Goal: Download file/media

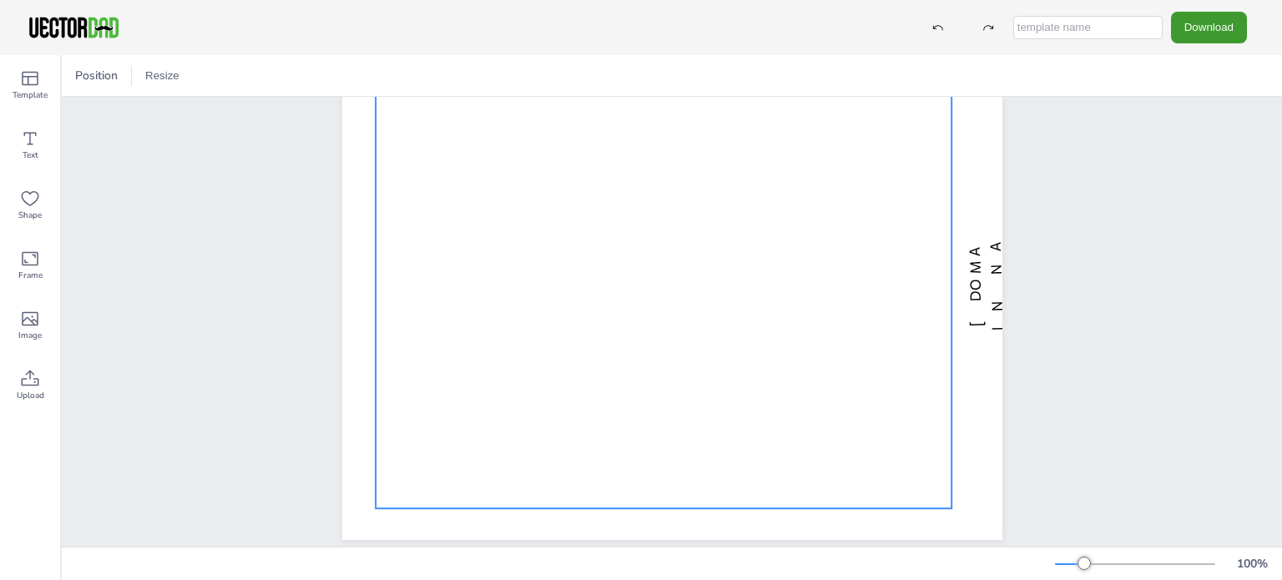
scroll to position [105, 0]
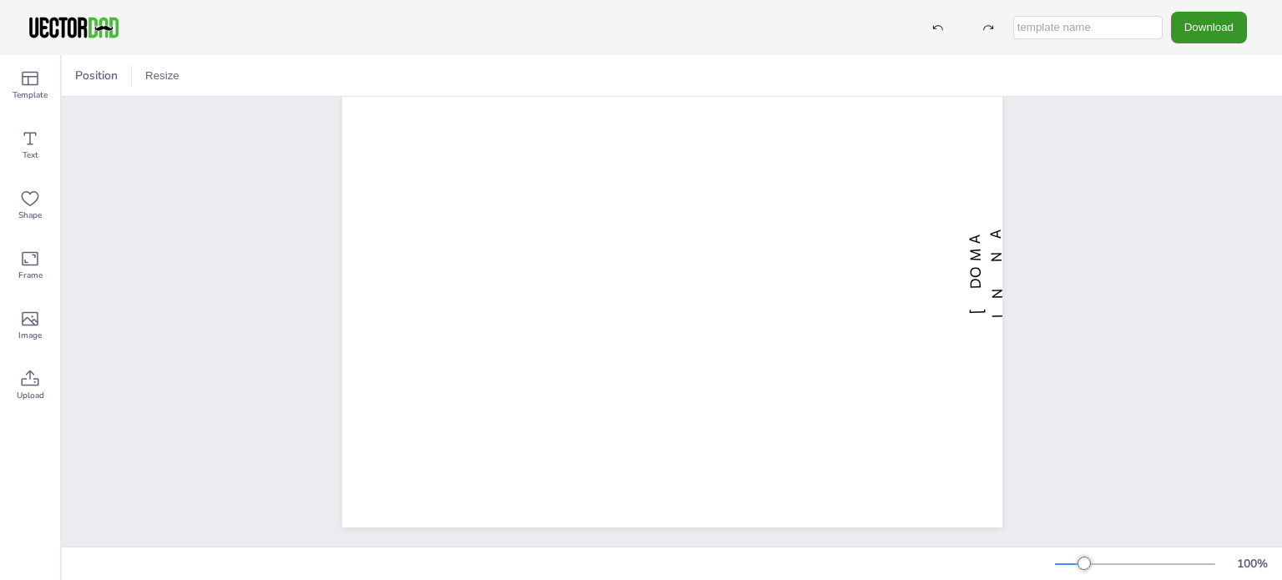
click at [1196, 35] on button "Download" at bounding box center [1209, 27] width 76 height 31
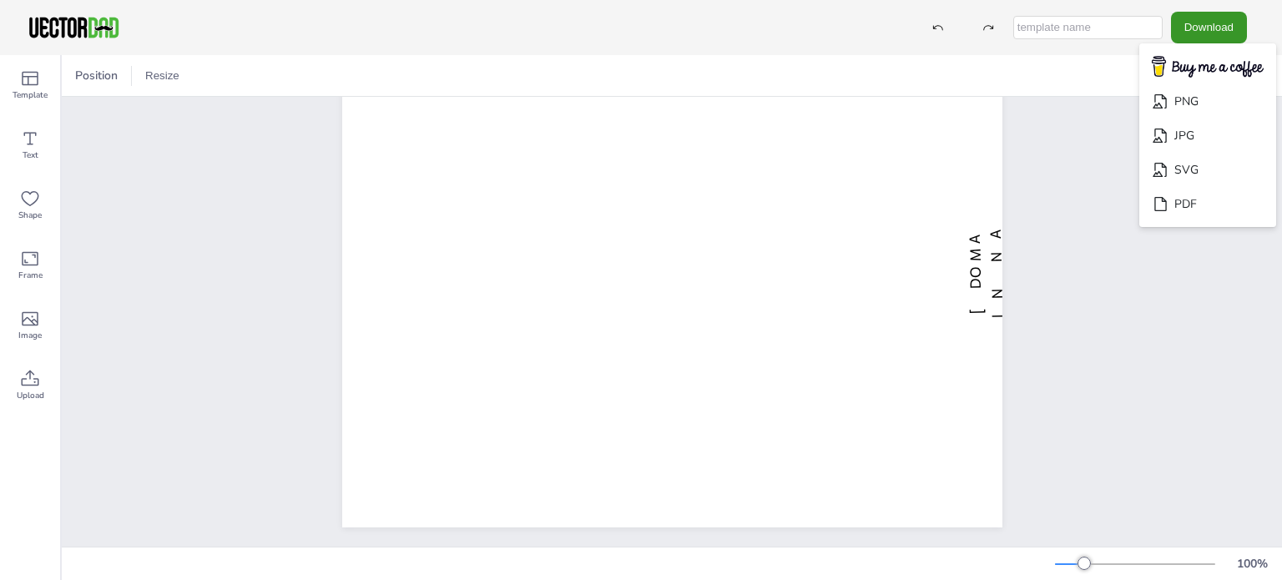
click at [1196, 28] on button "Download" at bounding box center [1209, 27] width 76 height 31
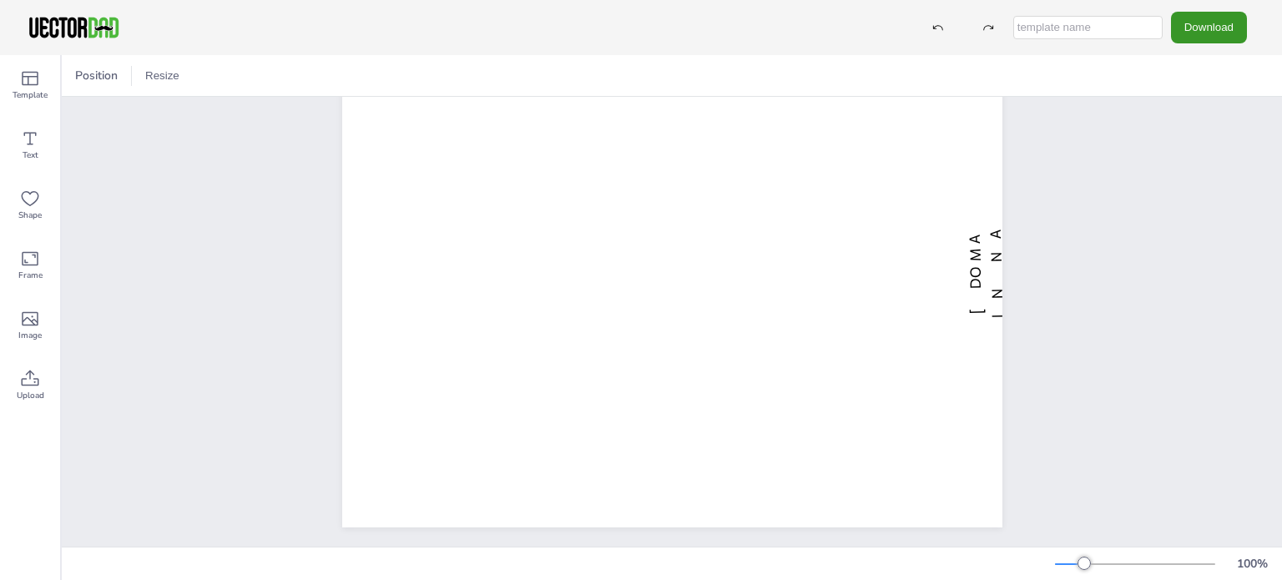
click at [1196, 28] on button "Download" at bounding box center [1209, 27] width 76 height 31
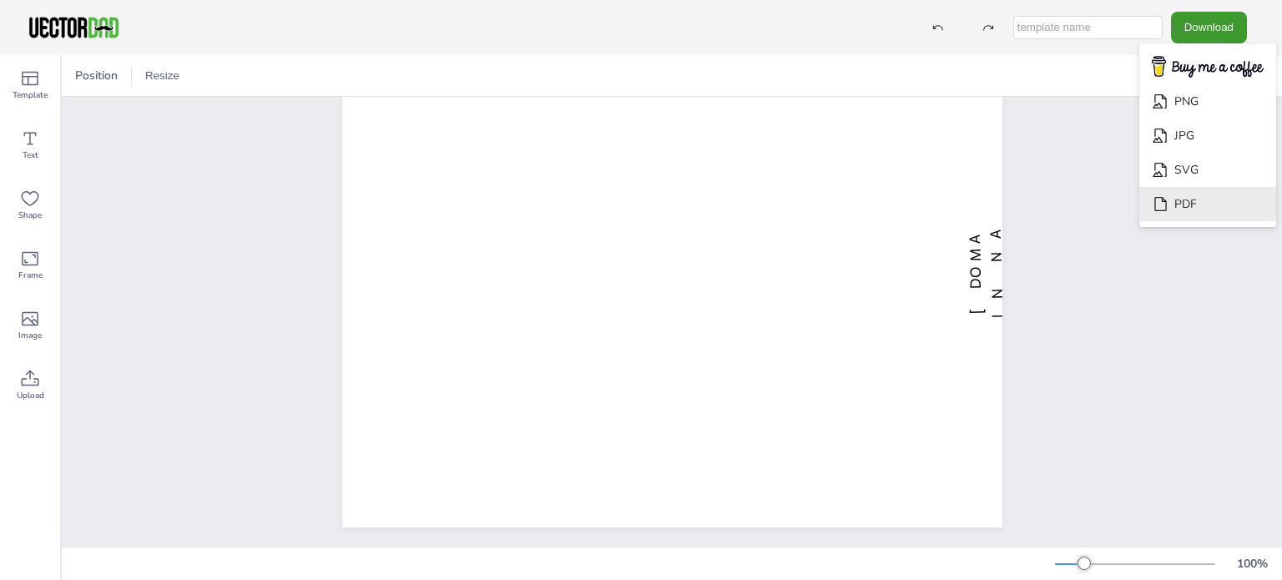
click at [1166, 208] on icon "Download" at bounding box center [1161, 204] width 12 height 14
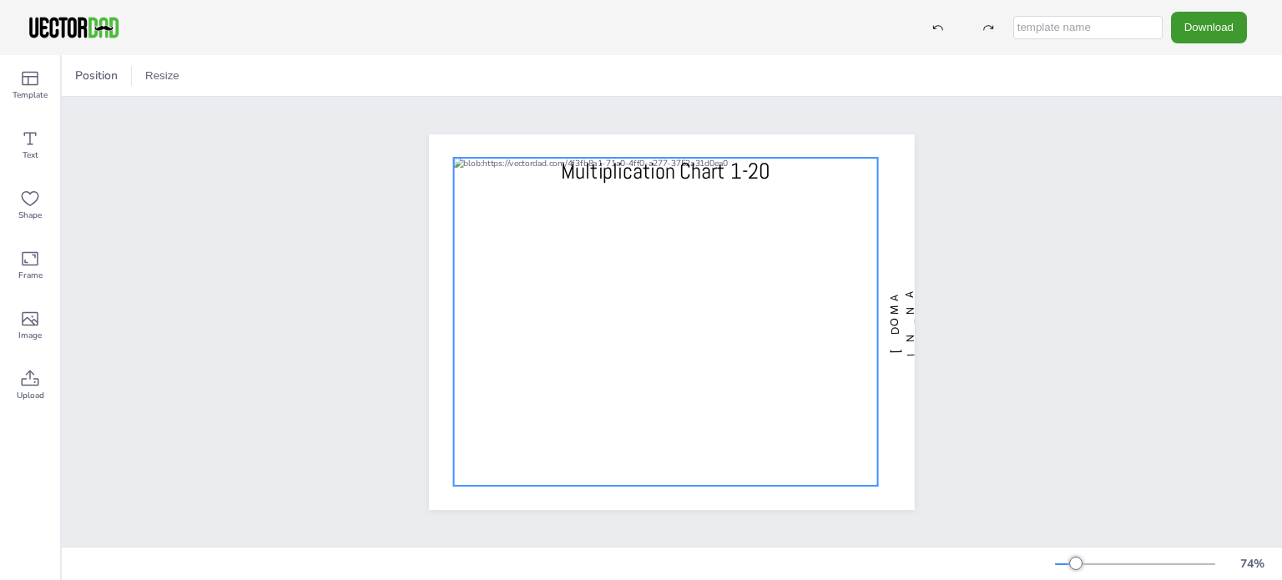
scroll to position [0, 0]
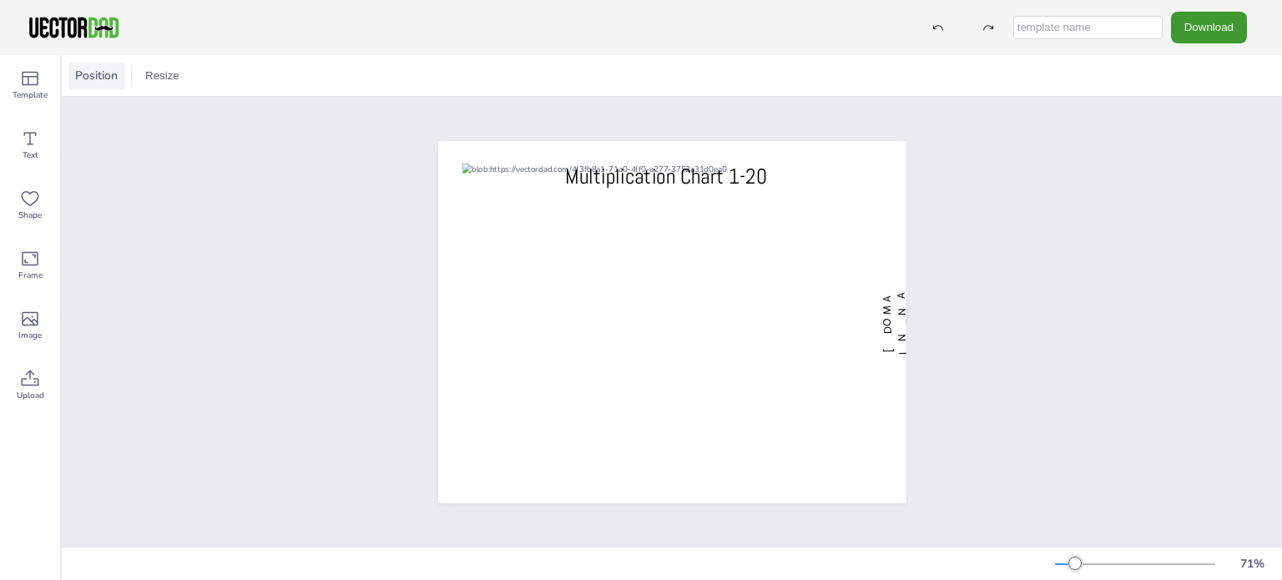
click at [96, 77] on span "Position" at bounding box center [96, 76] width 49 height 16
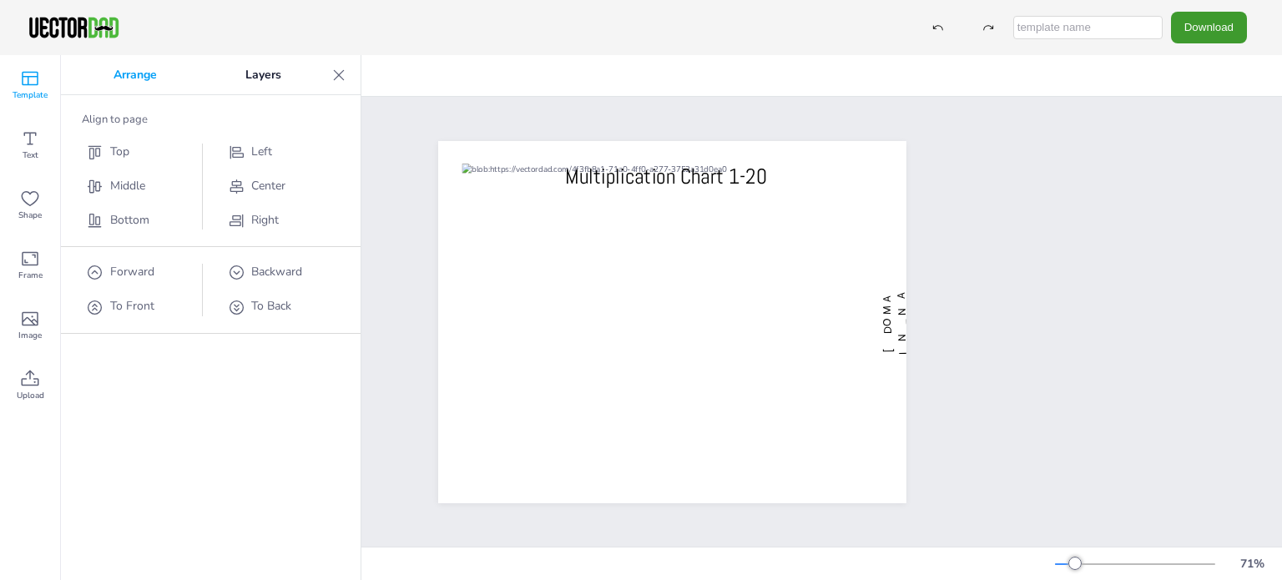
click at [28, 78] on icon at bounding box center [30, 79] width 17 height 14
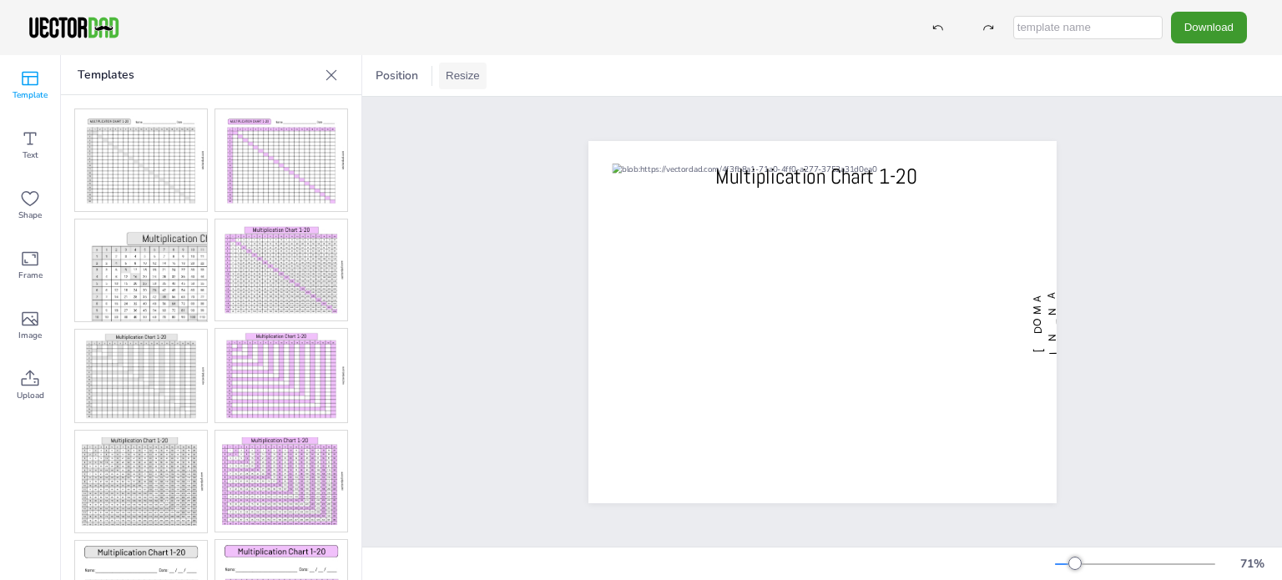
click at [456, 80] on button "Resize" at bounding box center [463, 76] width 48 height 27
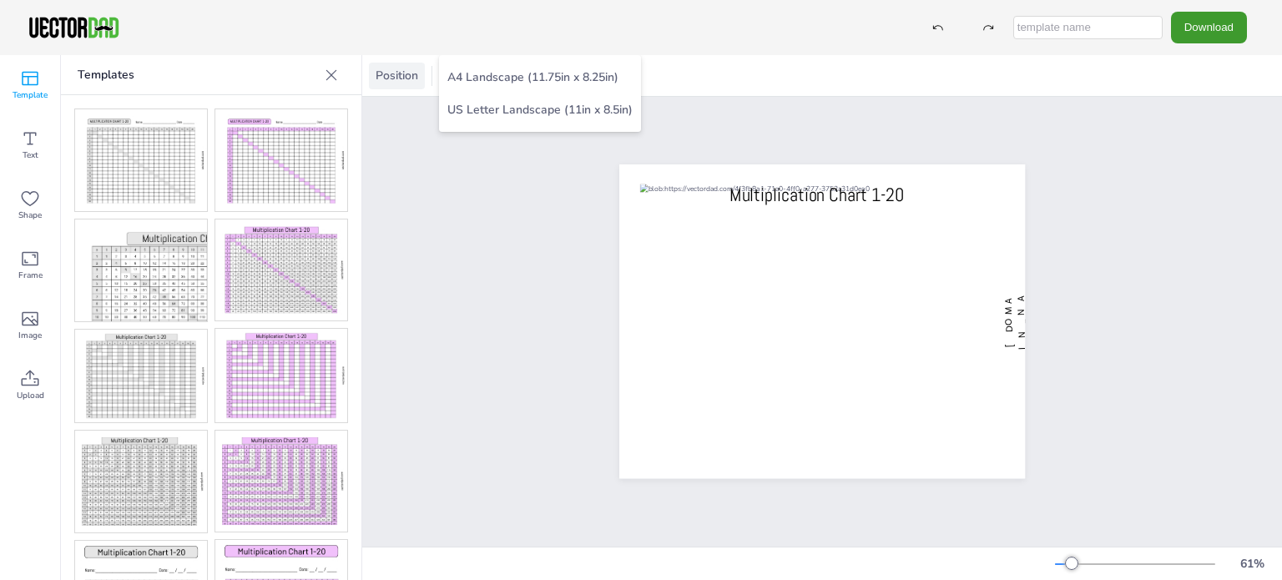
click at [387, 78] on span "Position" at bounding box center [396, 76] width 49 height 16
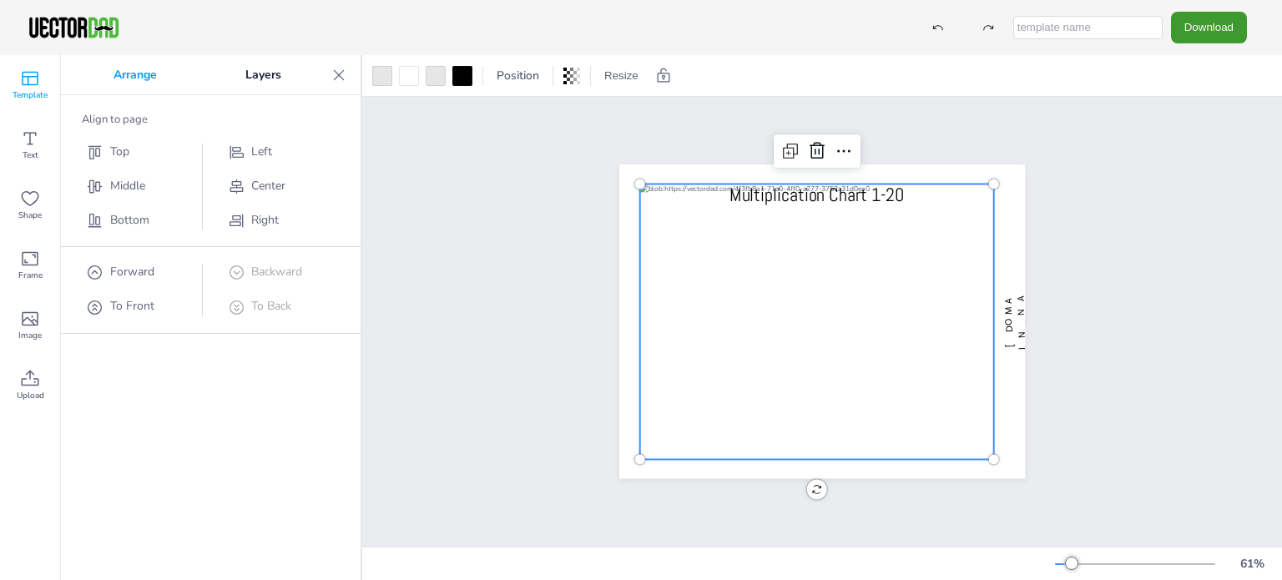
click at [726, 268] on div at bounding box center [817, 322] width 355 height 275
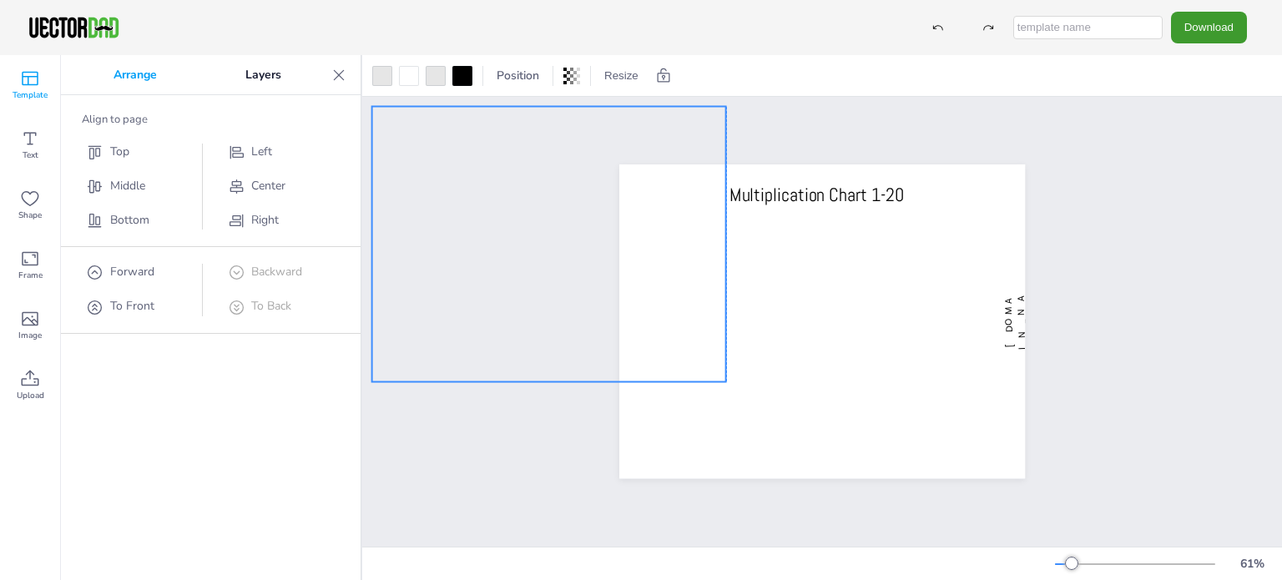
drag, startPoint x: 726, startPoint y: 268, endPoint x: 457, endPoint y: 190, distance: 279.8
click at [457, 190] on div "[DOMAIN_NAME] Multiplication Chart 1-20" at bounding box center [822, 322] width 920 height 450
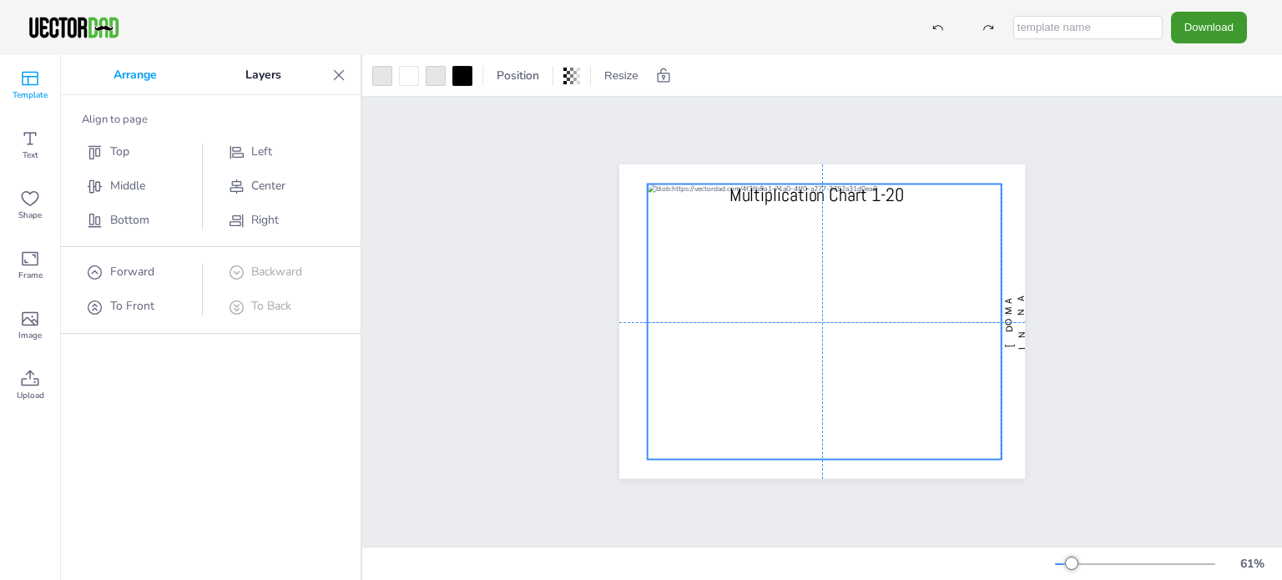
drag, startPoint x: 457, startPoint y: 190, endPoint x: 729, endPoint y: 268, distance: 283.1
click at [729, 268] on div "[DOMAIN_NAME] Multiplication Chart 1-20" at bounding box center [822, 322] width 920 height 450
click at [795, 149] on icon at bounding box center [797, 153] width 10 height 10
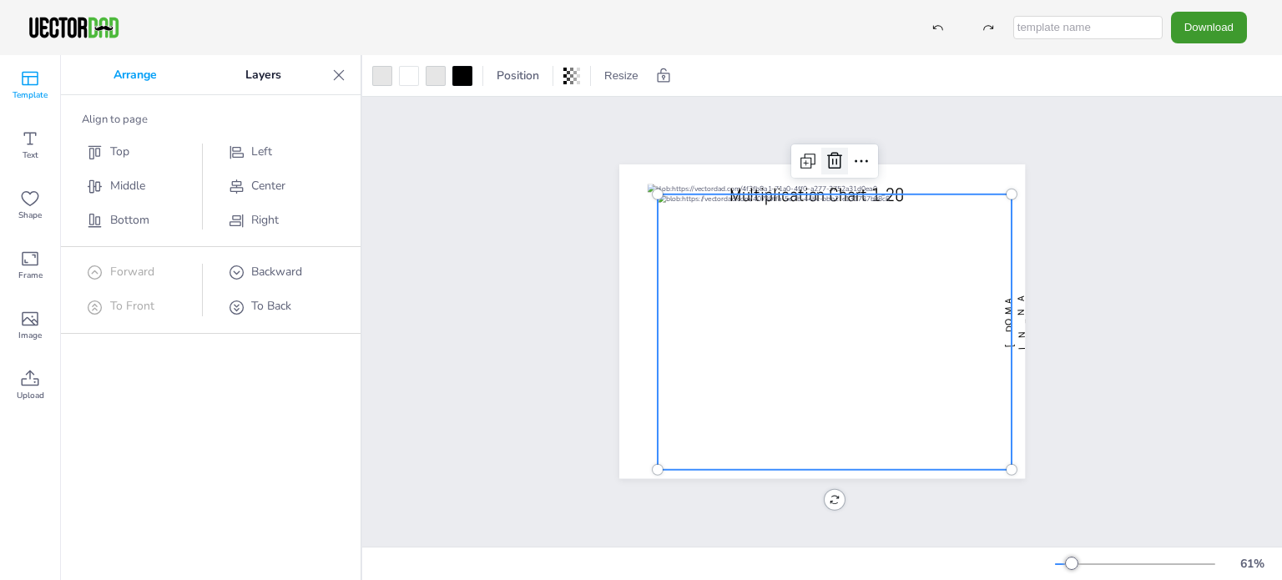
click at [832, 156] on icon at bounding box center [835, 161] width 20 height 20
